Goal: Transaction & Acquisition: Download file/media

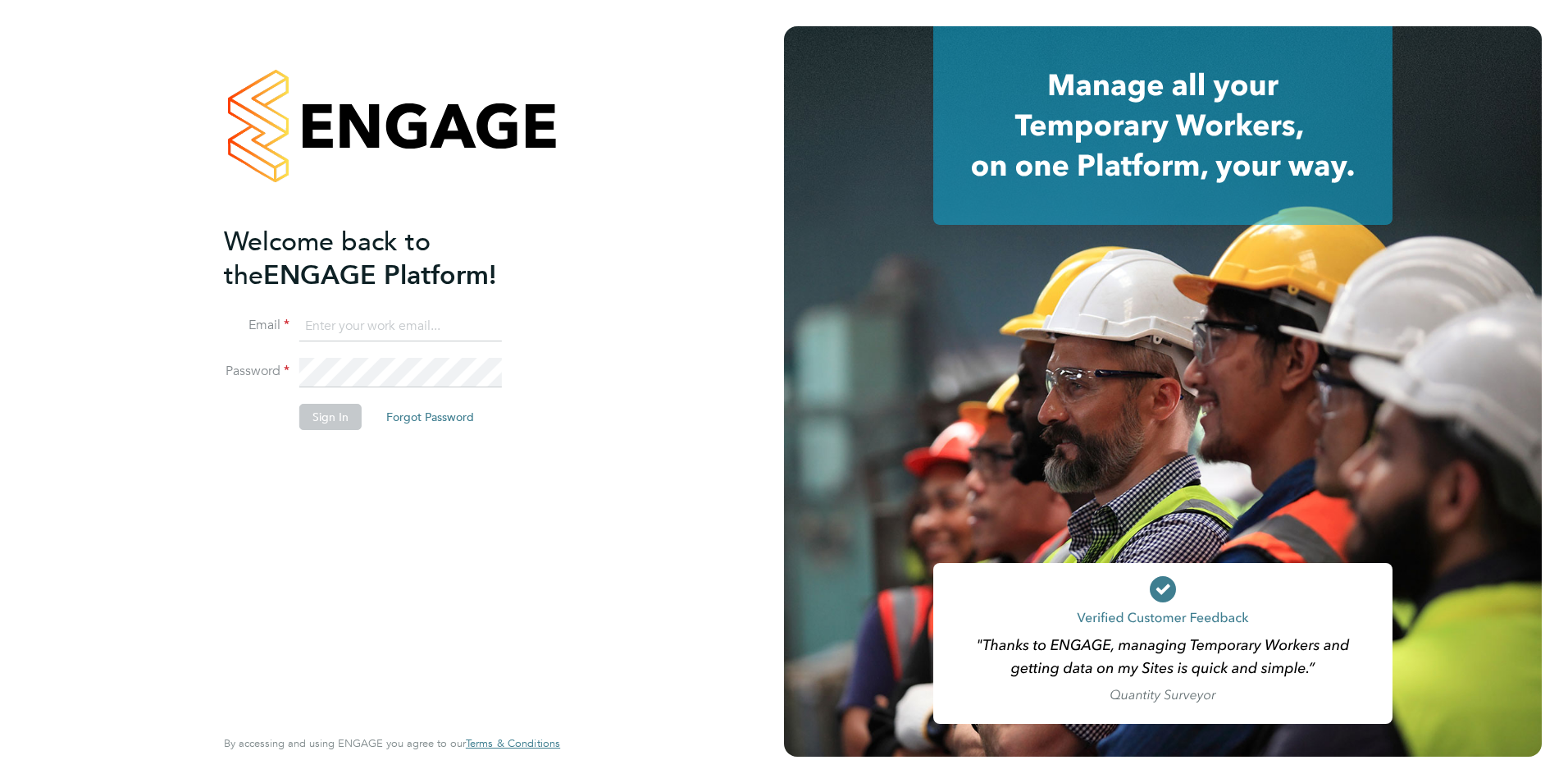
type input "sophieforshaw@buildingcareersuk.com"
click at [328, 410] on button "Sign In" at bounding box center [330, 417] width 62 height 26
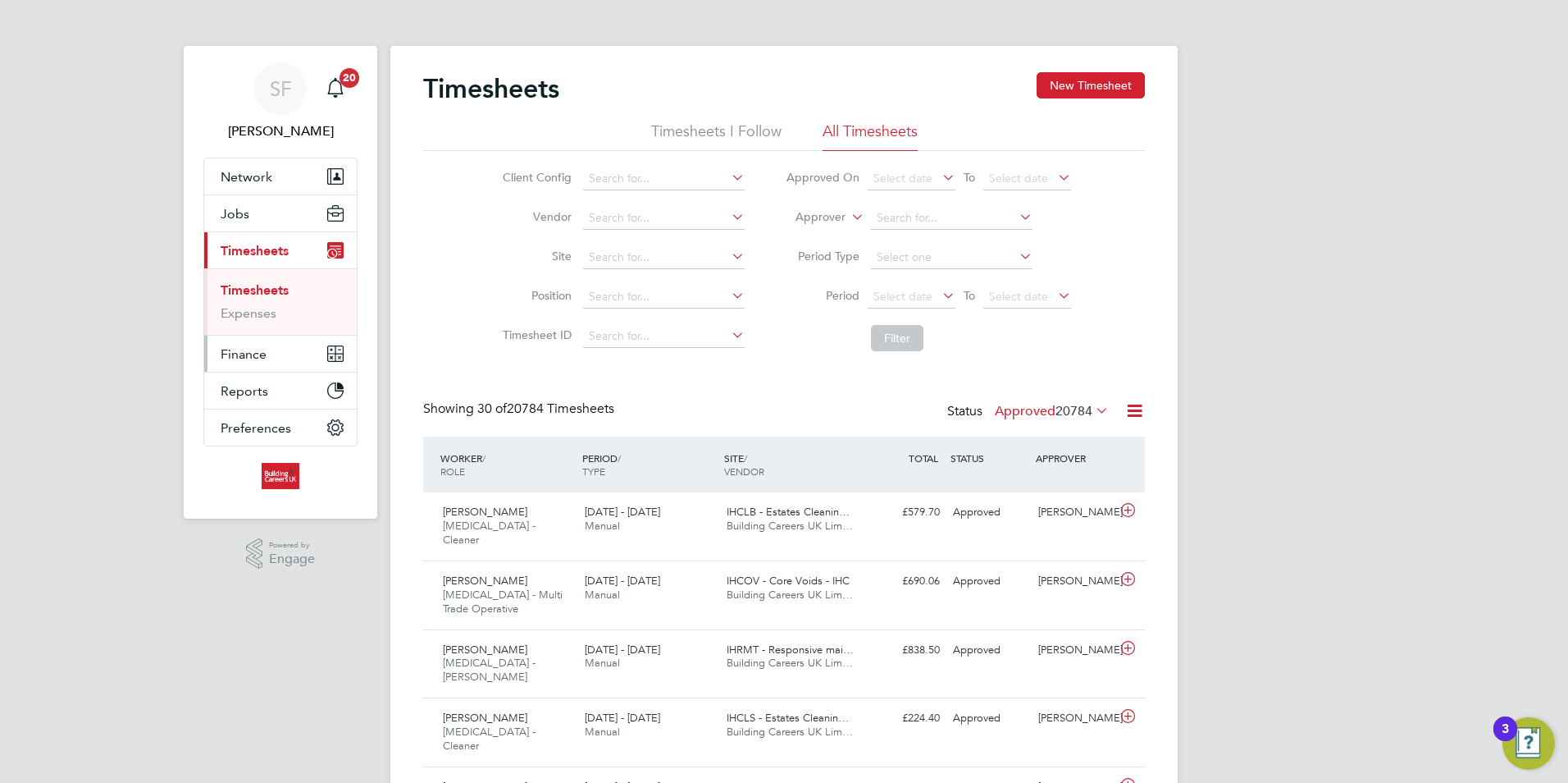
click at [251, 356] on span "Finance" at bounding box center [243, 354] width 46 height 15
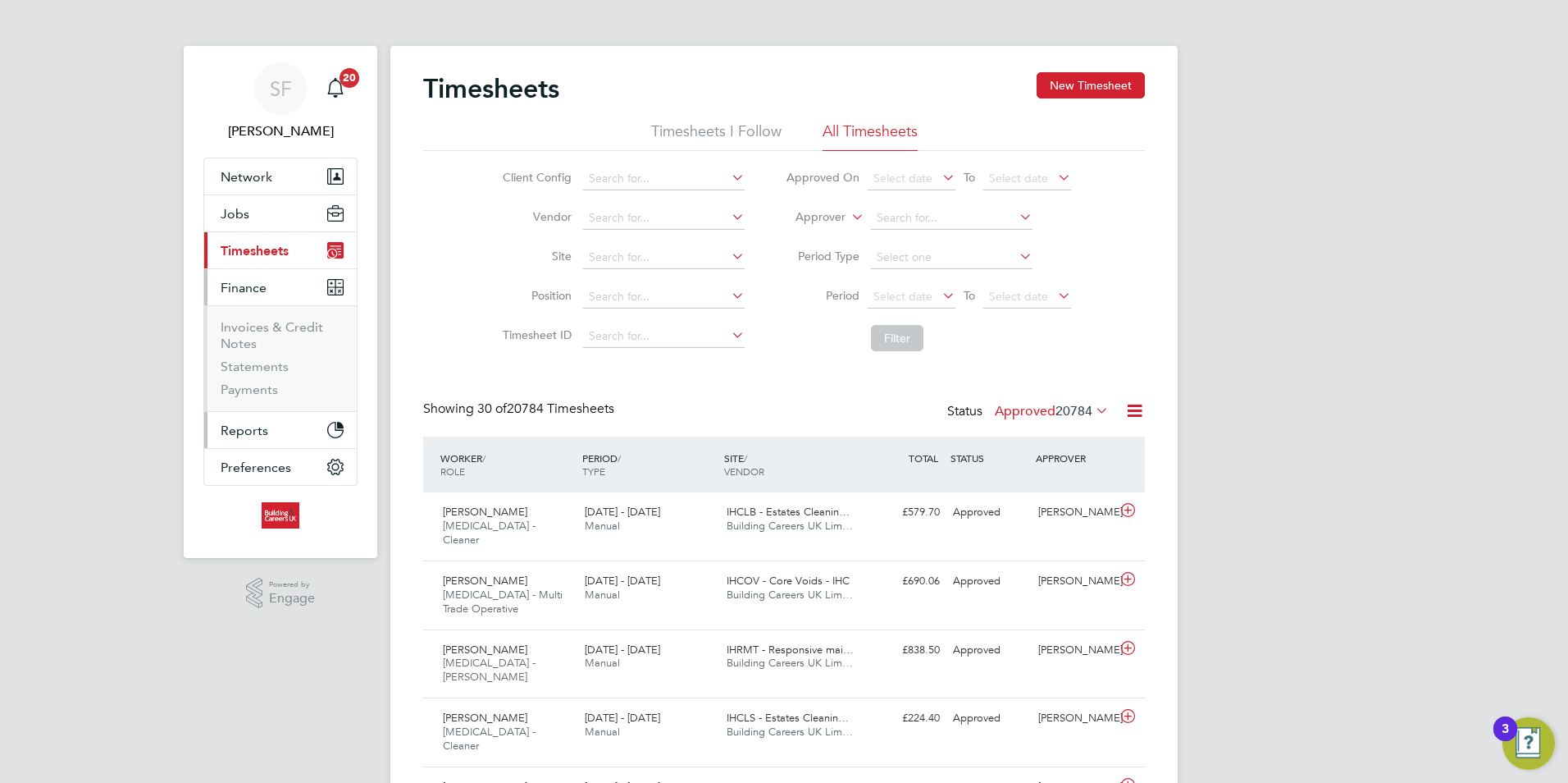
click at [235, 427] on span "Reports" at bounding box center [244, 430] width 48 height 15
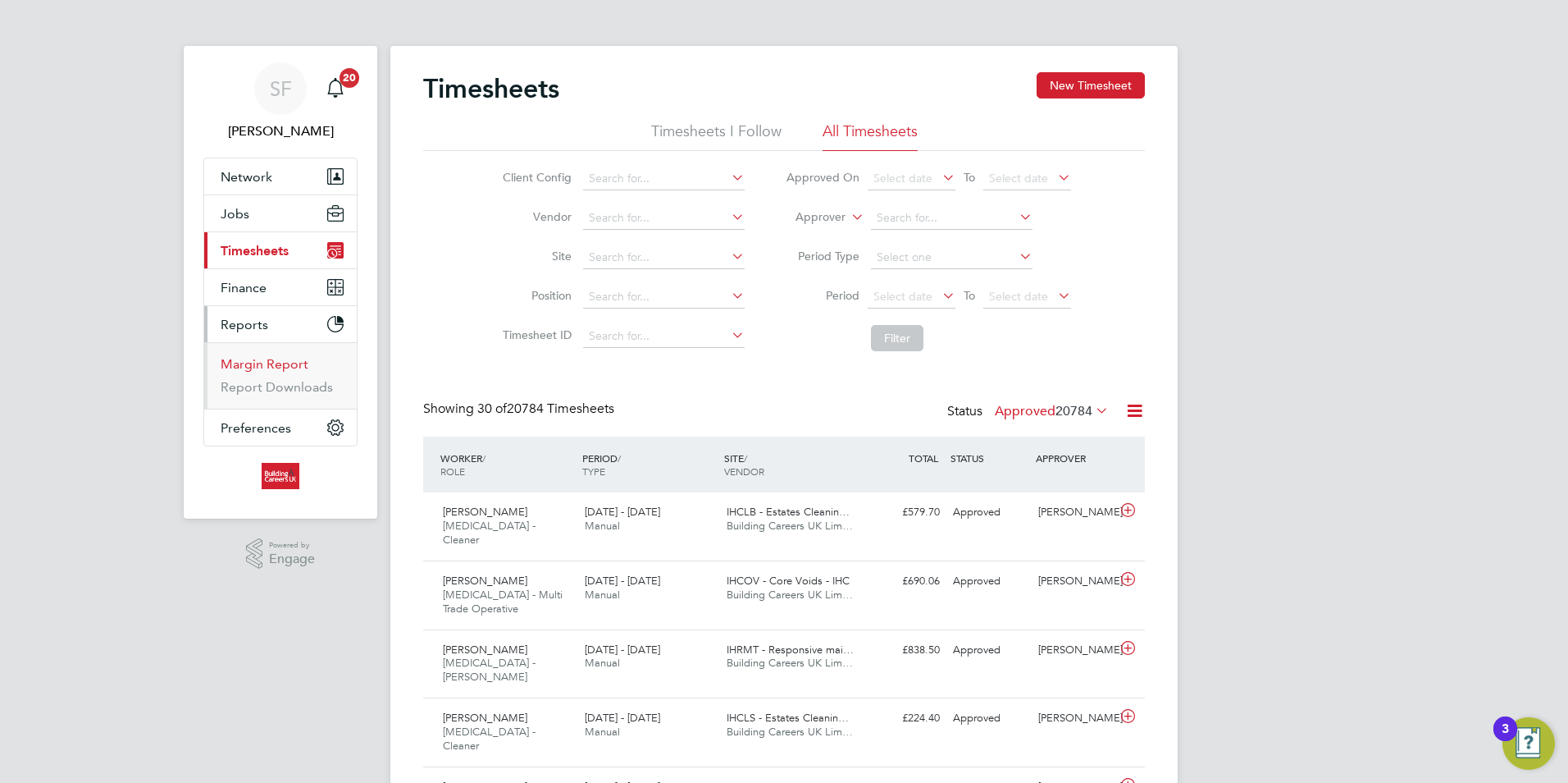
click at [271, 364] on link "Margin Report" at bounding box center [265, 364] width 88 height 15
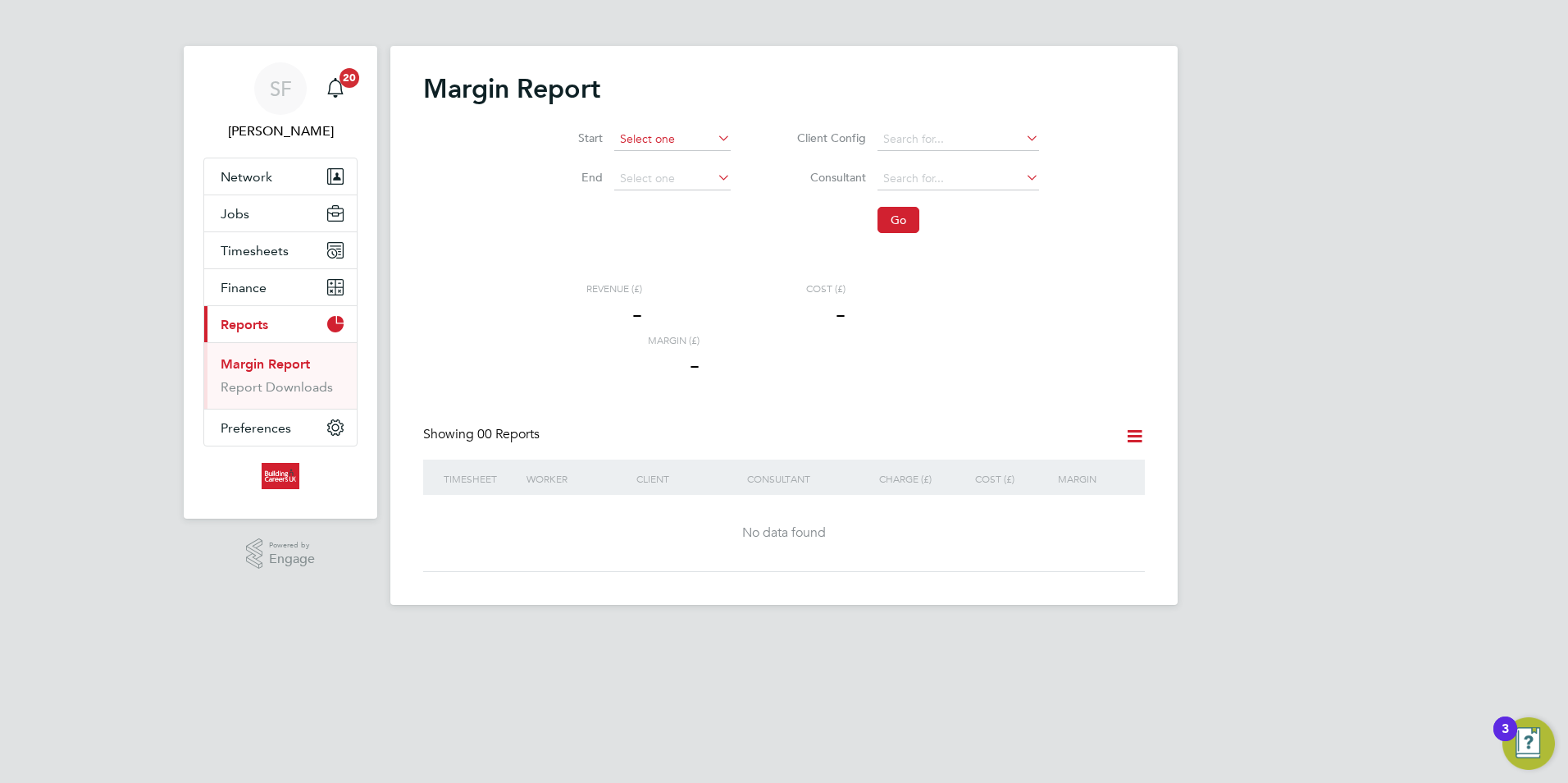
click at [670, 138] on input at bounding box center [672, 140] width 117 height 23
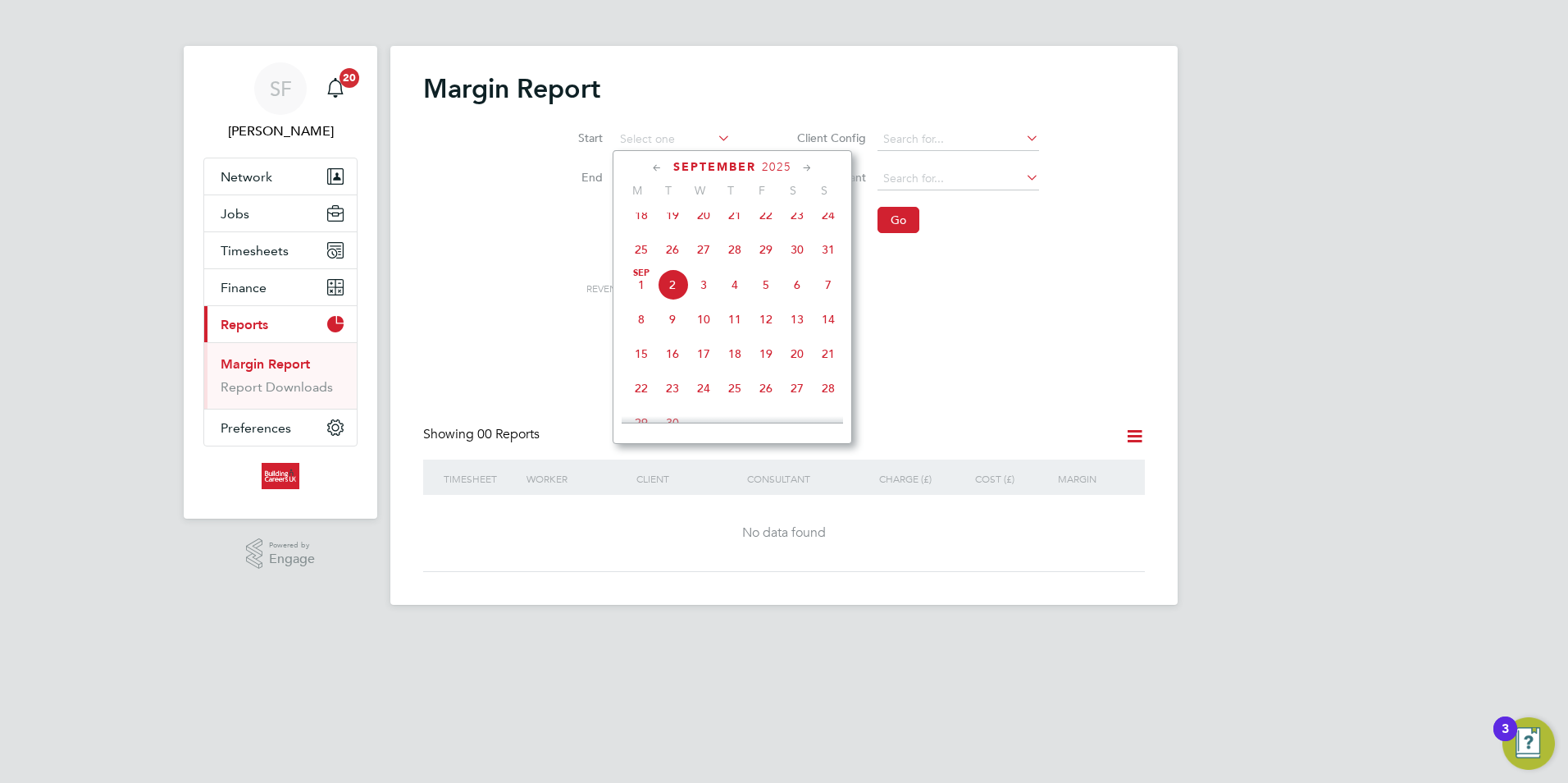
click at [655, 166] on icon at bounding box center [657, 168] width 15 height 18
click at [769, 231] on span "[DATE]" at bounding box center [766, 219] width 31 height 31
type input "[DATE]"
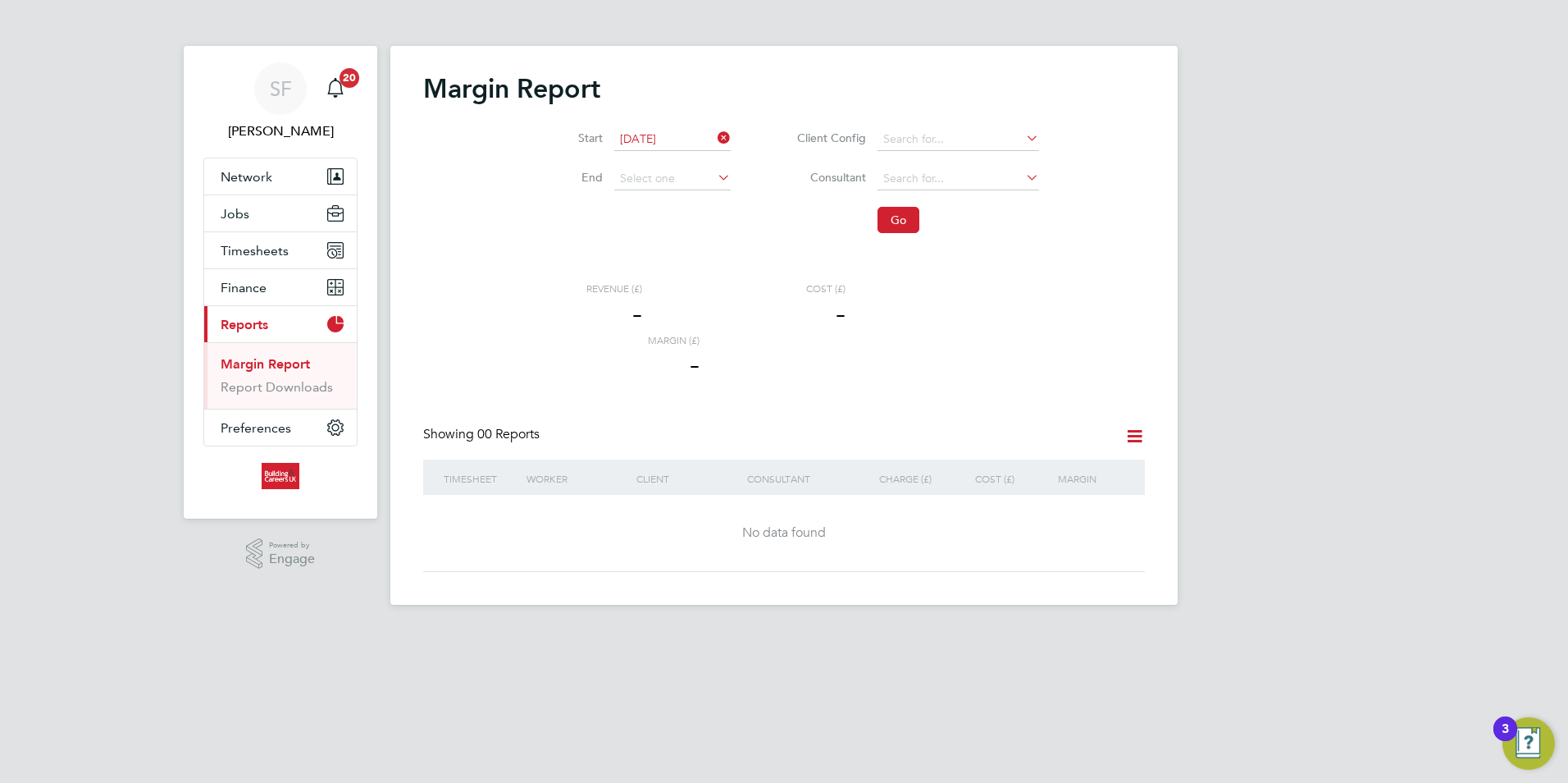
click at [714, 177] on icon at bounding box center [714, 178] width 0 height 23
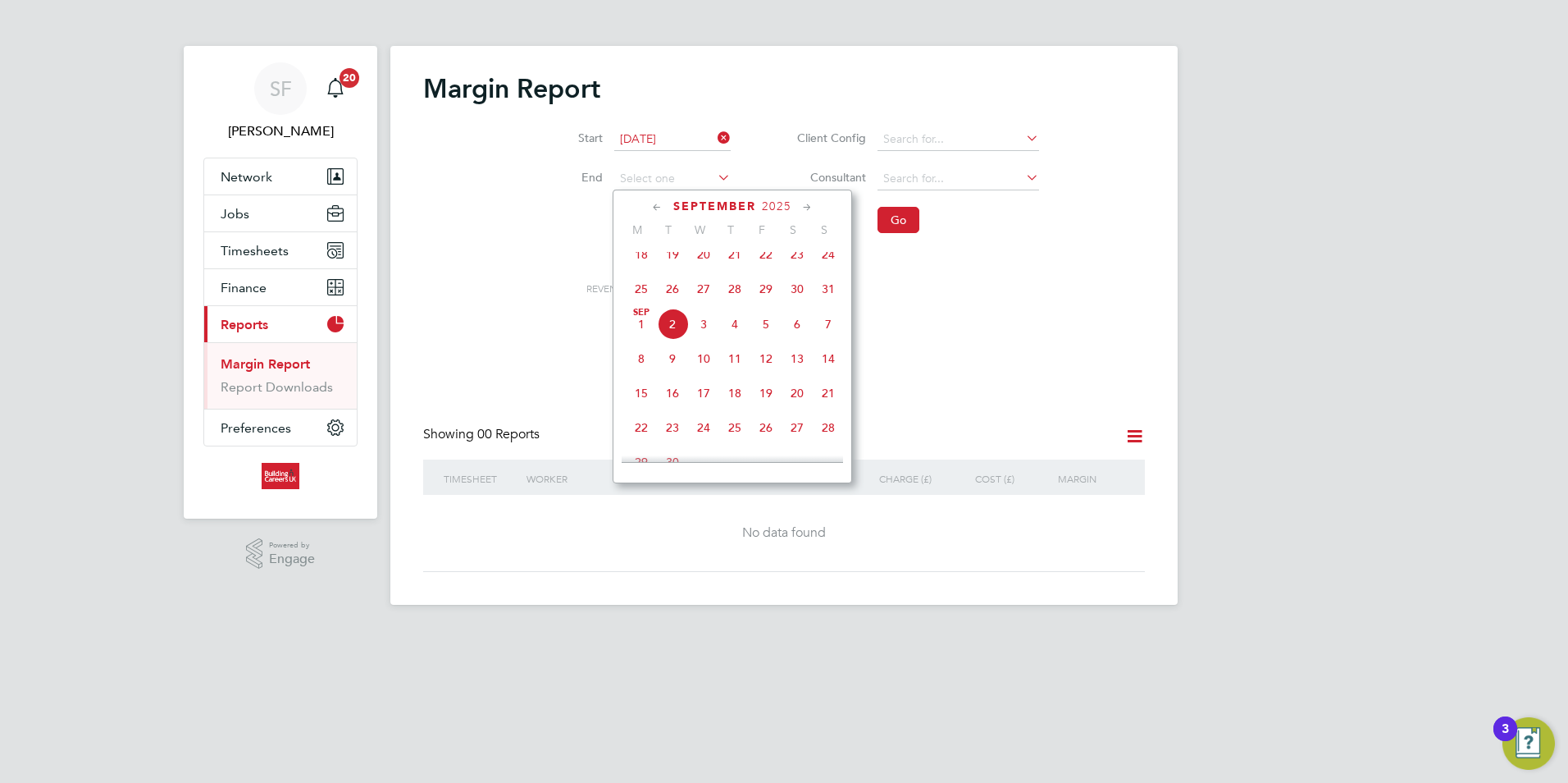
click at [657, 205] on icon at bounding box center [657, 207] width 15 height 18
click at [823, 404] on span "31" at bounding box center [828, 396] width 31 height 31
type input "[DATE]"
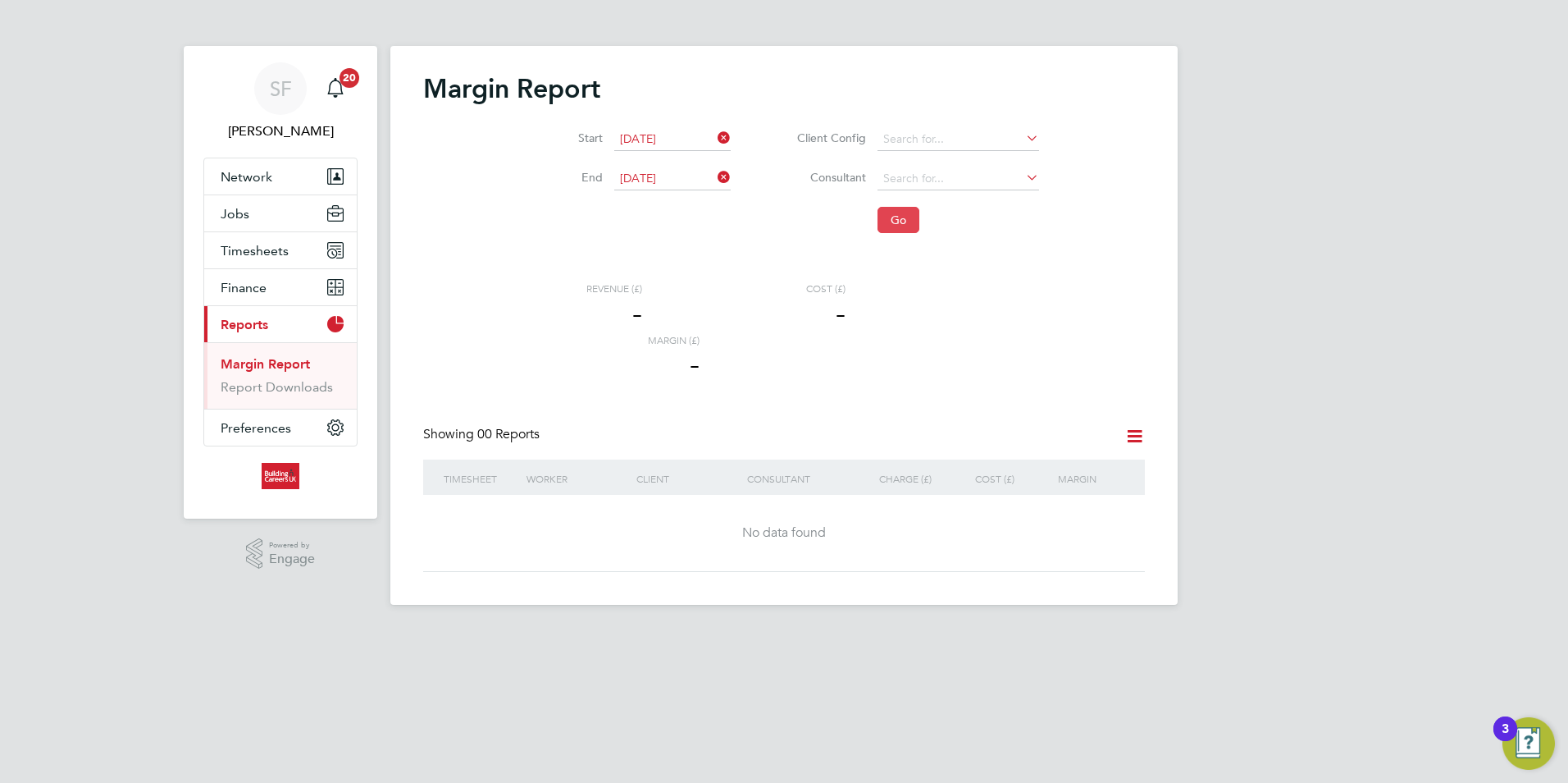
click at [893, 213] on button "Go" at bounding box center [898, 219] width 42 height 26
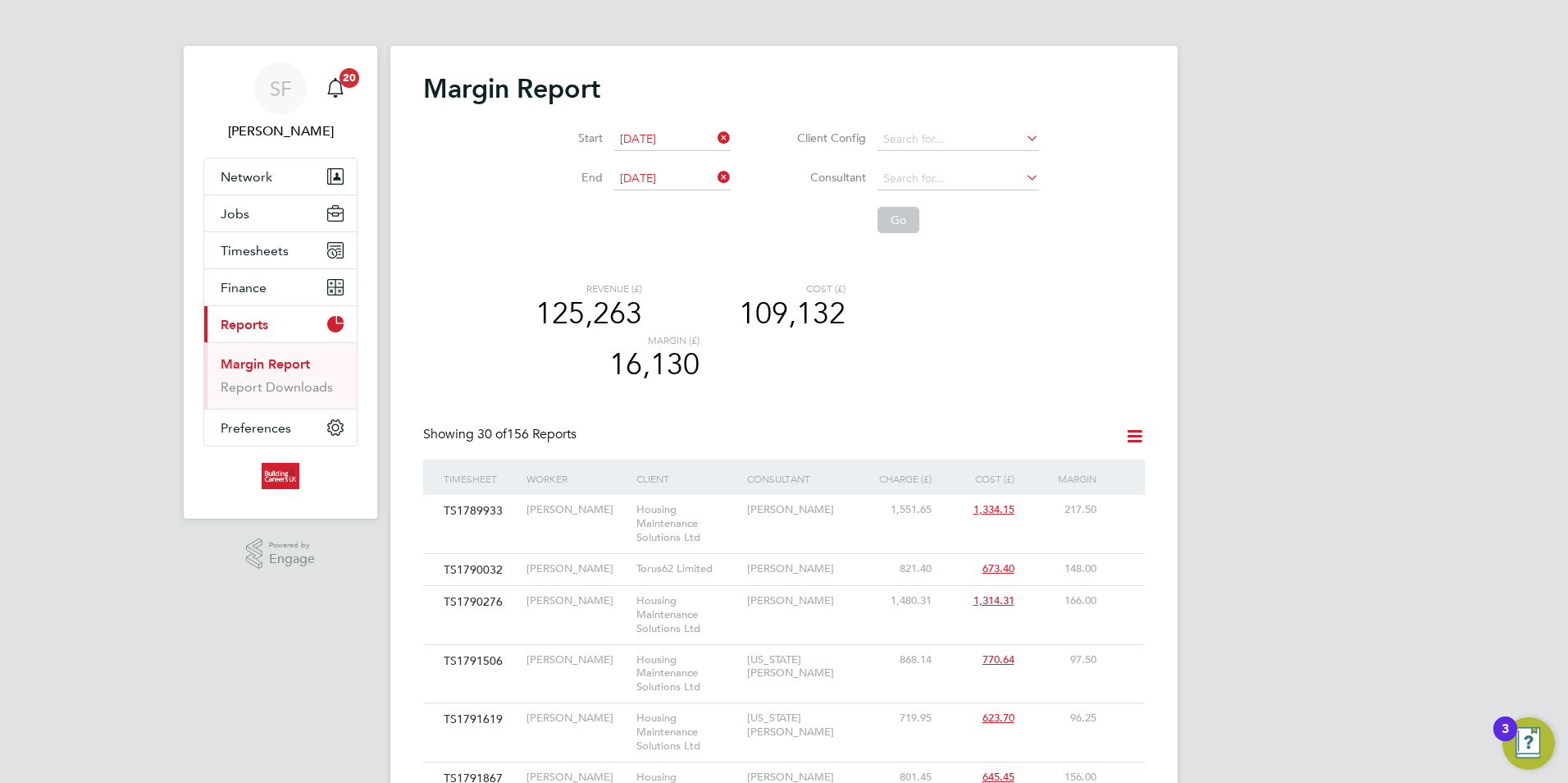
click at [1133, 435] on icon at bounding box center [1134, 435] width 21 height 21
click at [1088, 478] on li "Download report" at bounding box center [1085, 475] width 112 height 23
